Goal: Transaction & Acquisition: Obtain resource

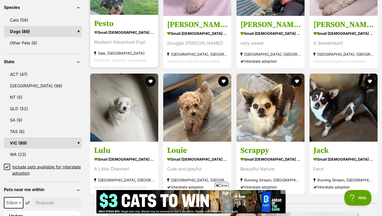
scroll to position [222, 0]
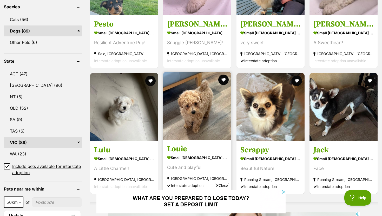
click at [180, 151] on h3 "Louie" at bounding box center [197, 149] width 60 height 10
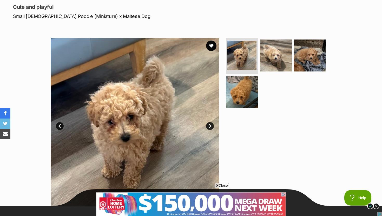
scroll to position [67, 0]
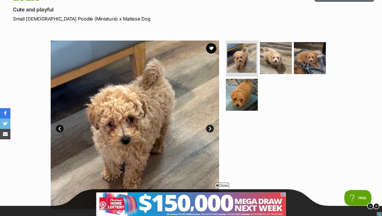
click at [212, 125] on img at bounding box center [135, 124] width 168 height 168
click at [210, 129] on link "Next" at bounding box center [210, 129] width 8 height 8
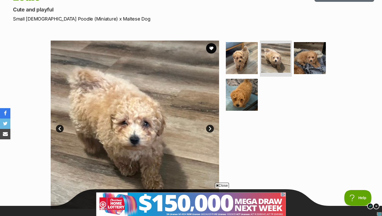
click at [210, 129] on link "Next" at bounding box center [210, 129] width 8 height 8
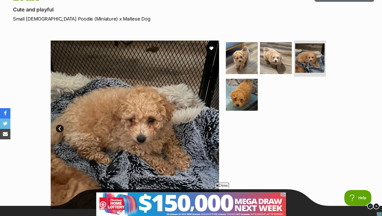
click at [210, 129] on link "Next" at bounding box center [210, 129] width 8 height 8
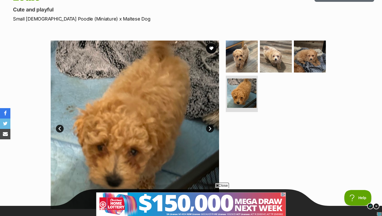
click at [210, 129] on link "Next" at bounding box center [210, 129] width 8 height 8
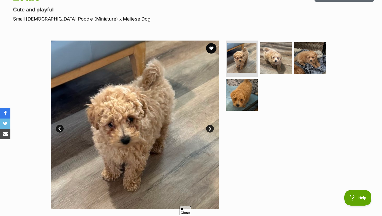
scroll to position [0, 0]
